Goal: Information Seeking & Learning: Learn about a topic

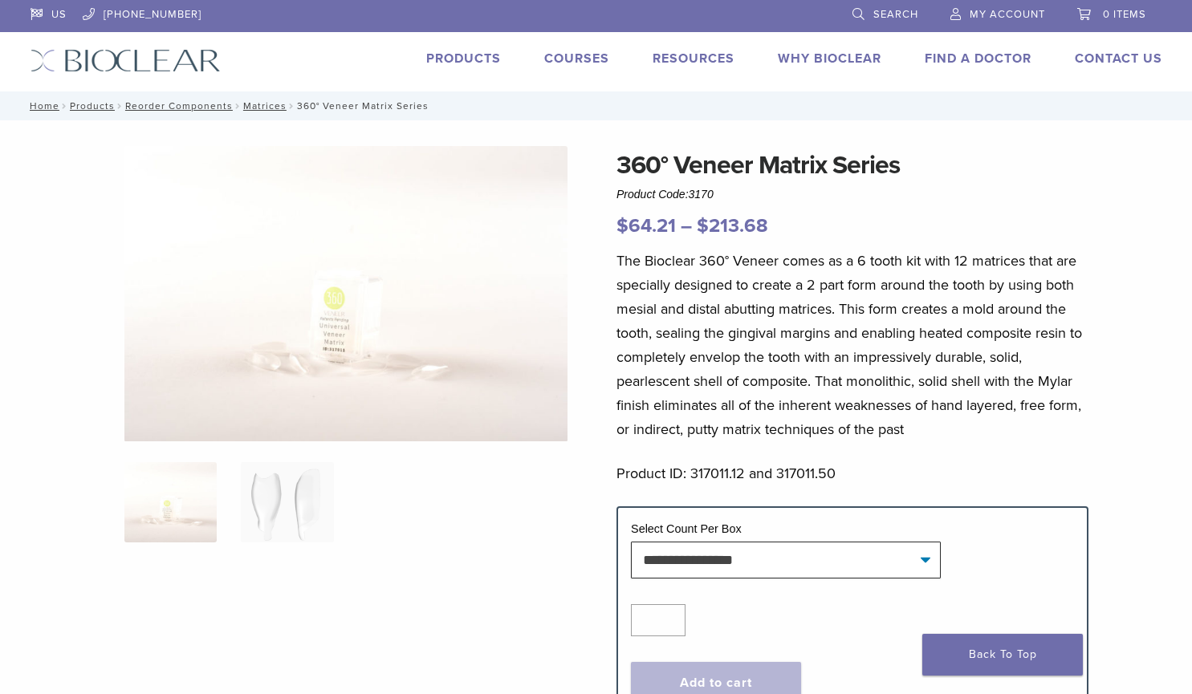
click at [818, 58] on link "Why Bioclear" at bounding box center [830, 59] width 104 height 16
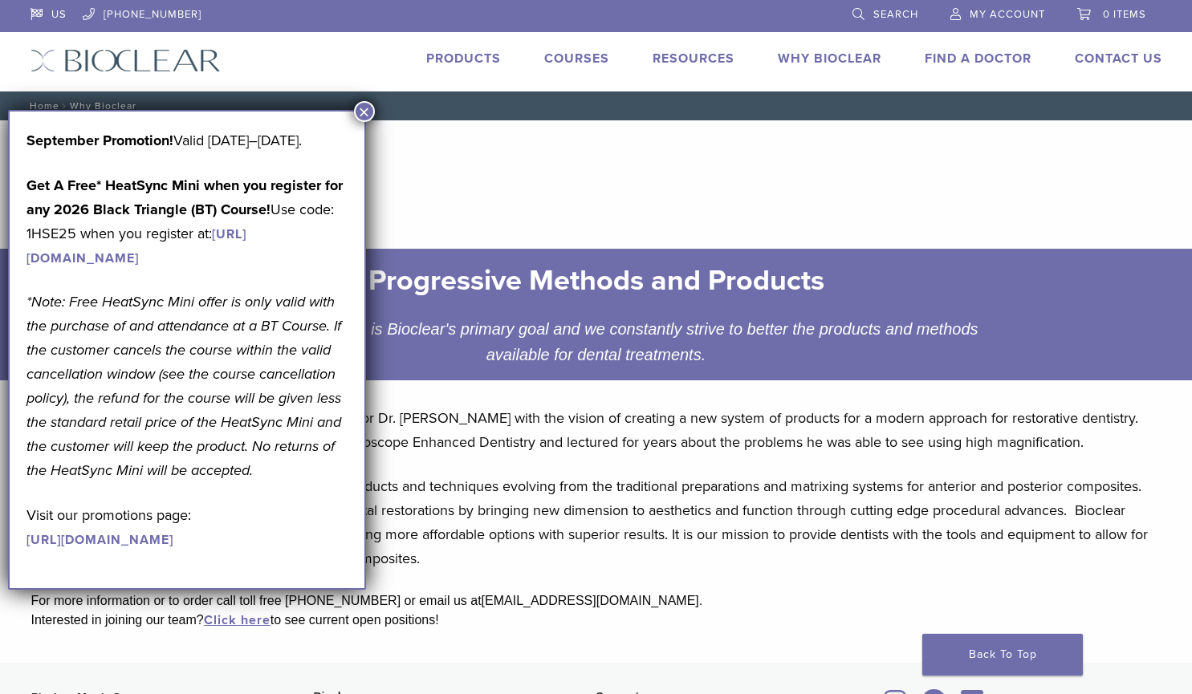
click at [666, 511] on p "Bioclear Matrix offers the latest, most progressive products and techniques evo…" at bounding box center [596, 522] width 1130 height 96
click at [359, 116] on button "×" at bounding box center [364, 111] width 21 height 21
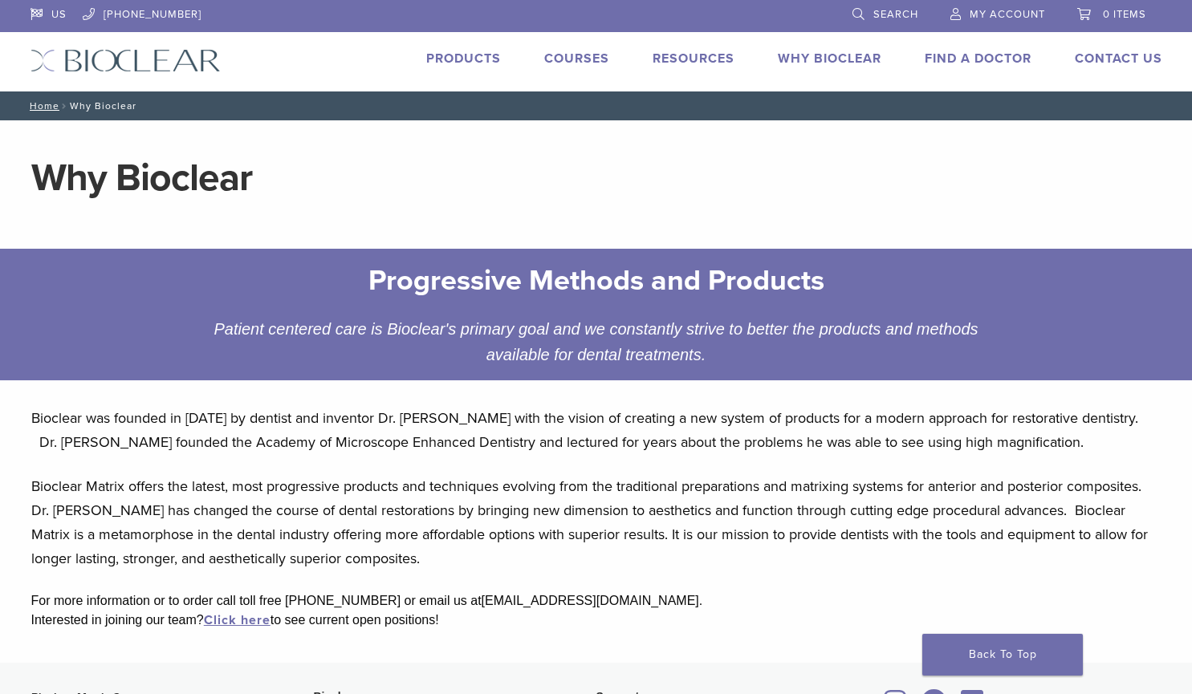
click at [303, 385] on div "Progressive Methods and Products Patient centered care is Bioclear's primary go…" at bounding box center [596, 314] width 1156 height 157
click at [477, 61] on link "Products" at bounding box center [463, 59] width 75 height 16
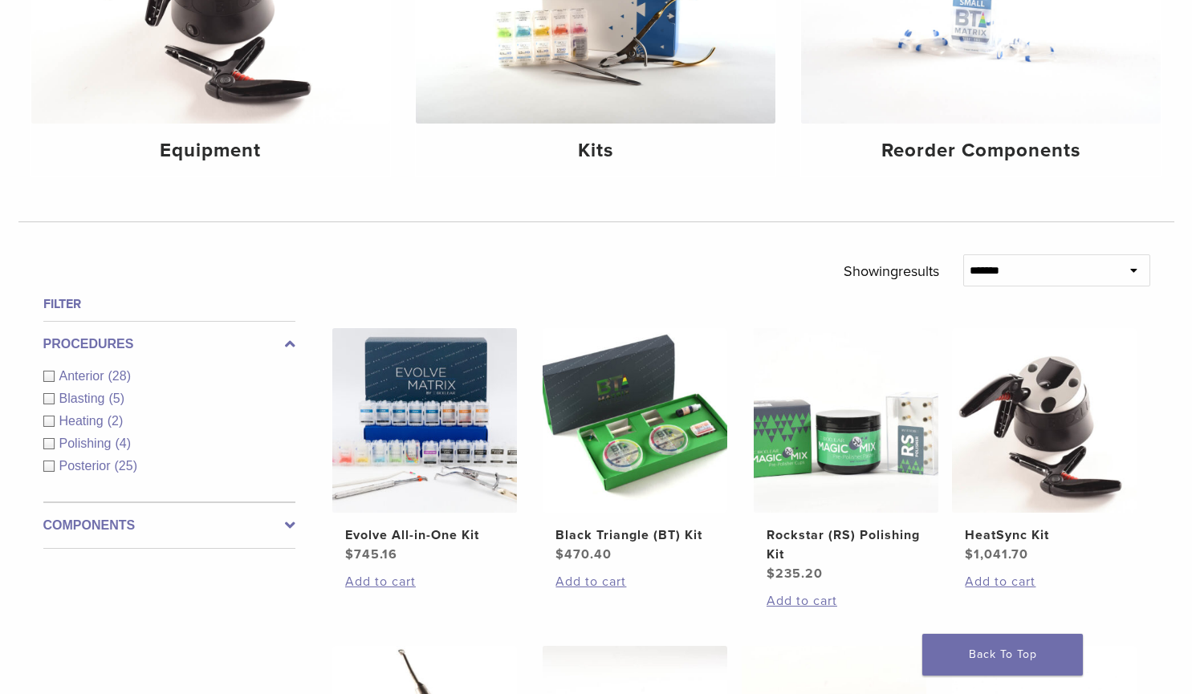
scroll to position [328, 0]
